Goal: Task Accomplishment & Management: Complete application form

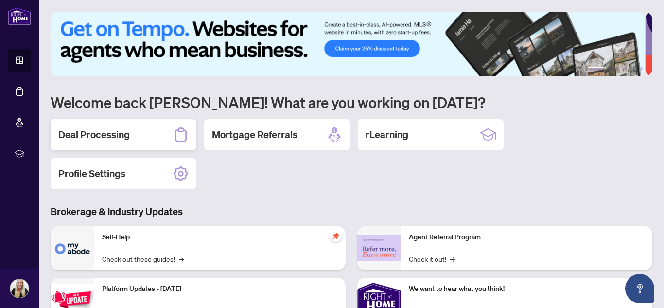
click at [140, 131] on div "Deal Processing" at bounding box center [124, 134] width 146 height 31
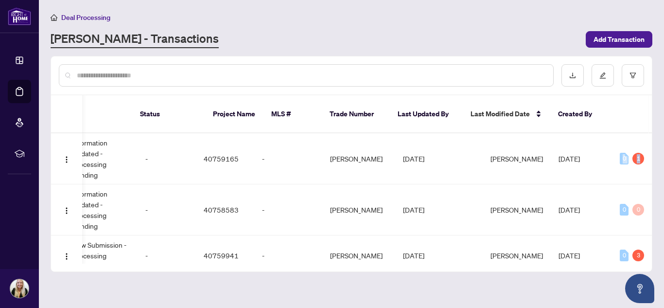
scroll to position [0, 352]
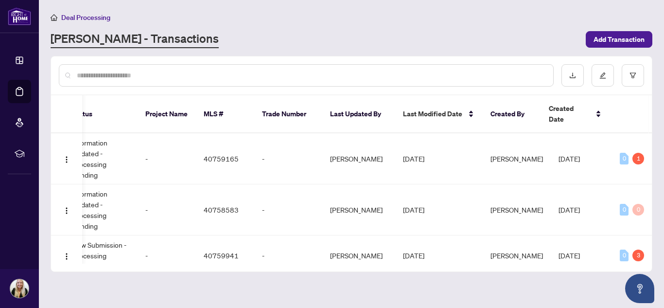
click at [650, 133] on div "50345 [STREET_ADDRESS][PERSON_NAME] Listing Requires Additional Docs Informatio…" at bounding box center [351, 198] width 601 height 130
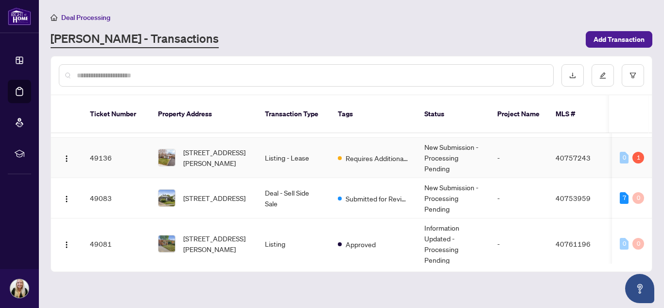
scroll to position [156, 0]
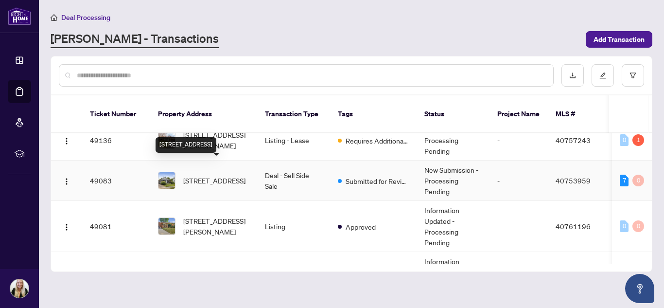
click at [215, 175] on span "[STREET_ADDRESS]" at bounding box center [214, 180] width 62 height 11
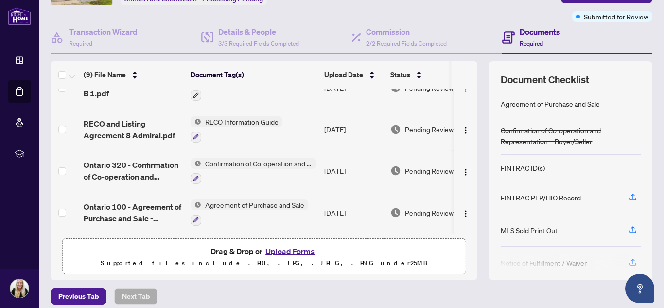
scroll to position [90, 0]
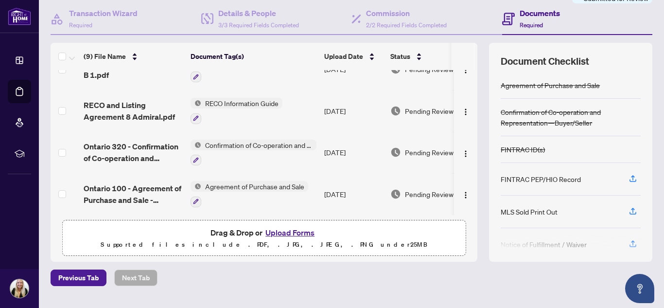
click at [282, 233] on button "Upload Forms" at bounding box center [289, 232] width 55 height 13
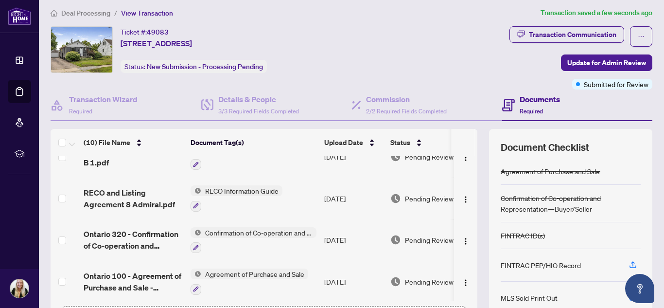
scroll to position [0, 0]
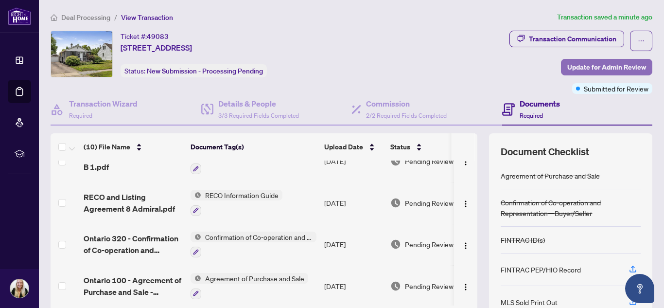
click at [574, 66] on span "Update for Admin Review" at bounding box center [606, 67] width 79 height 16
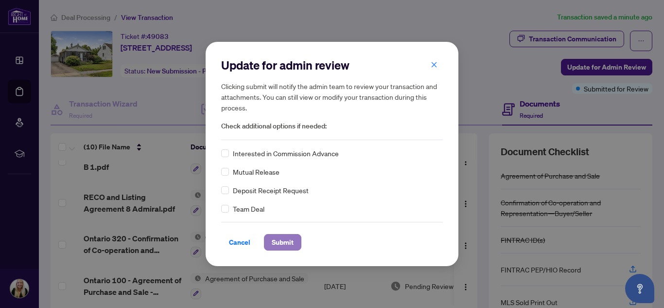
click at [283, 240] on span "Submit" at bounding box center [283, 242] width 22 height 16
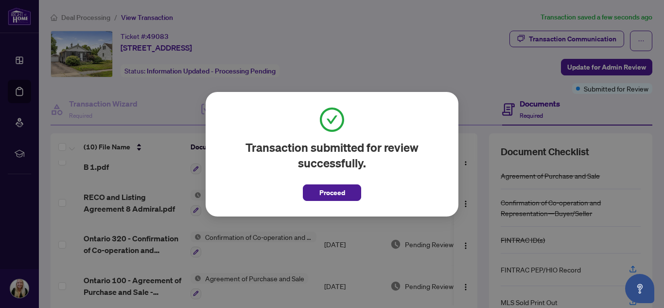
click at [334, 187] on span "Proceed" at bounding box center [332, 193] width 26 height 16
